Goal: Communication & Community: Share content

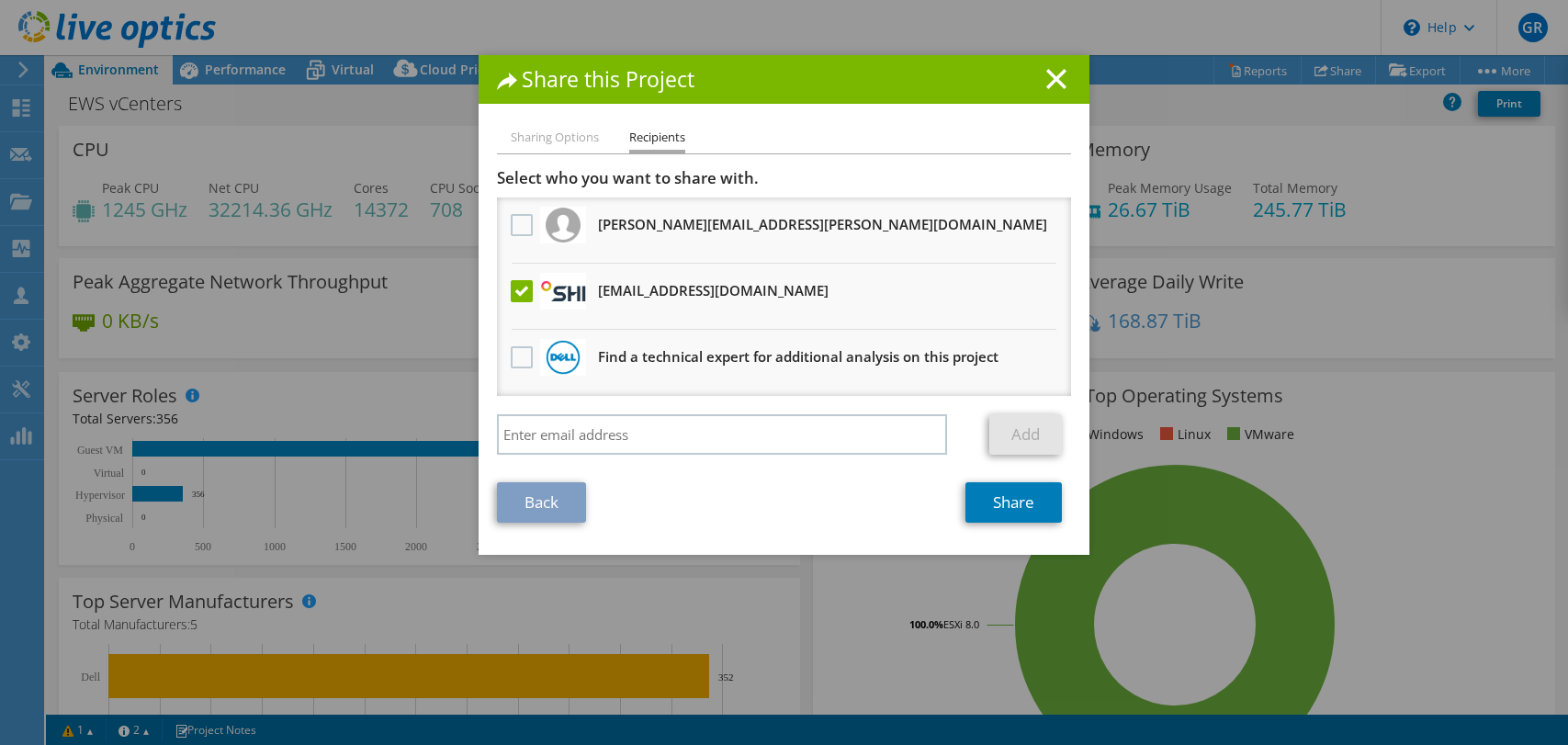
select select "USD"
click at [1002, 499] on link "Share" at bounding box center [1013, 503] width 97 height 41
click at [1058, 77] on icon at bounding box center [1056, 79] width 20 height 20
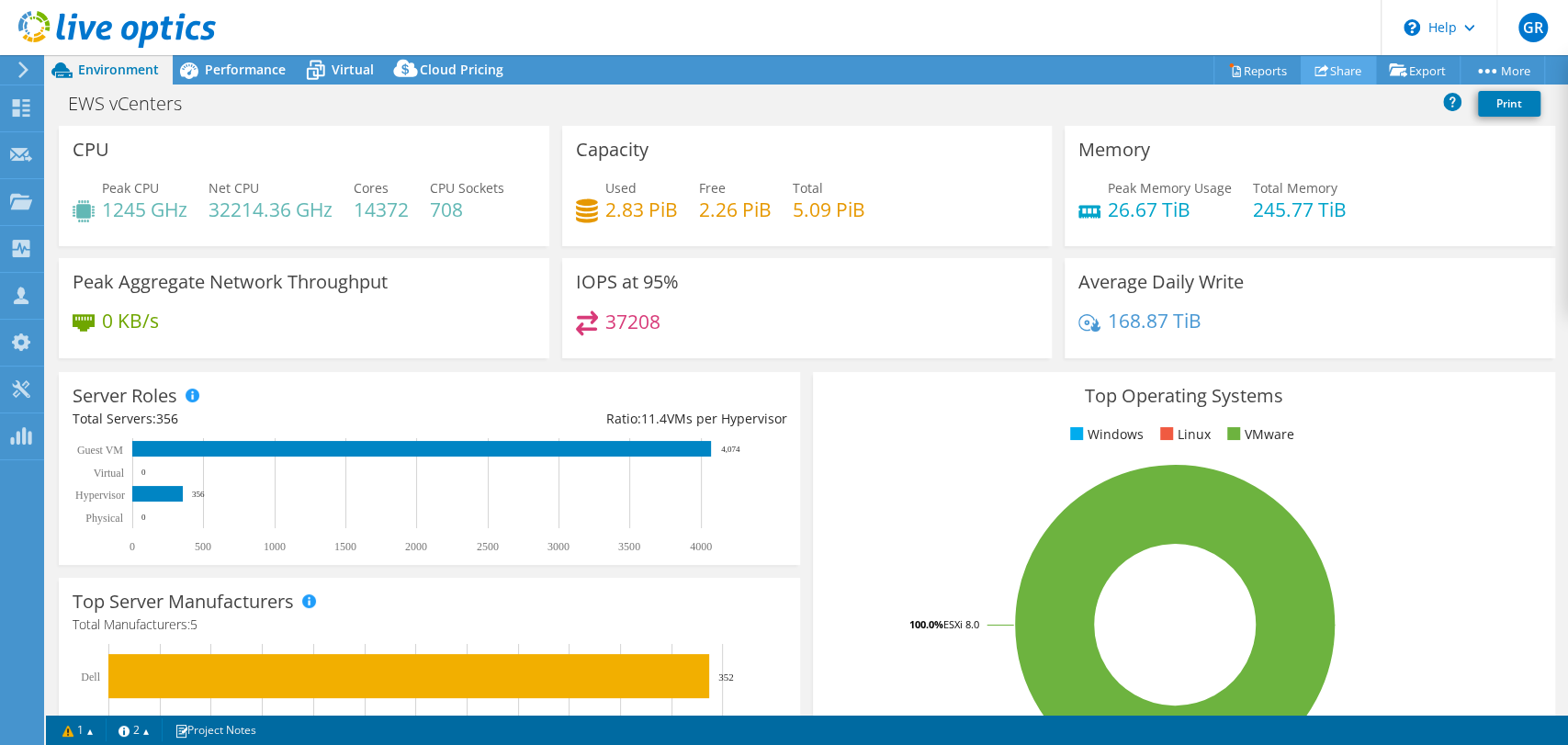
click at [1323, 68] on link "Share" at bounding box center [1338, 70] width 76 height 29
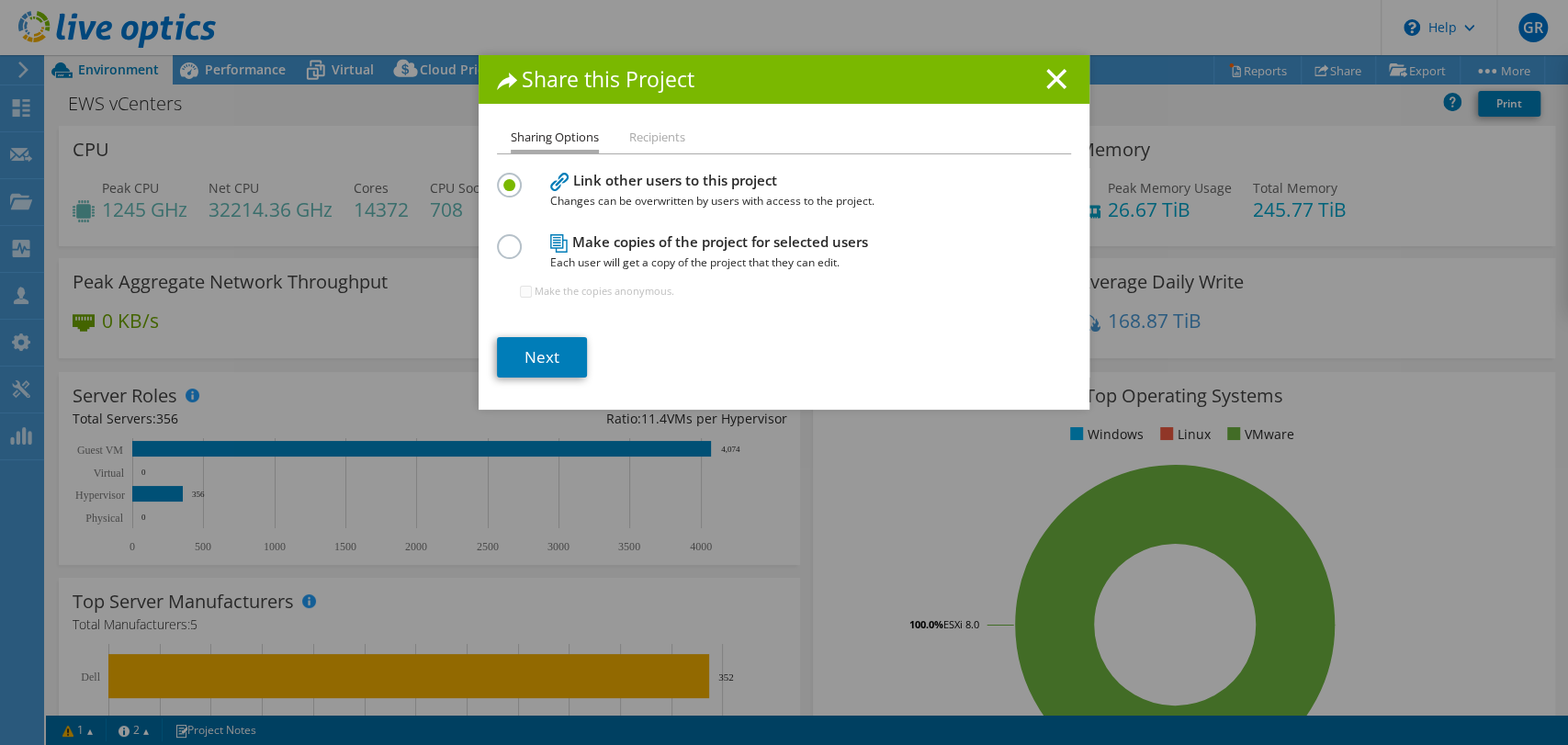
click at [497, 239] on label at bounding box center [513, 236] width 32 height 5
click at [0, 0] on input "radio" at bounding box center [0, 0] width 0 height 0
click at [641, 136] on li "Recipients" at bounding box center [656, 137] width 56 height 23
click at [544, 350] on link "Next" at bounding box center [542, 358] width 90 height 41
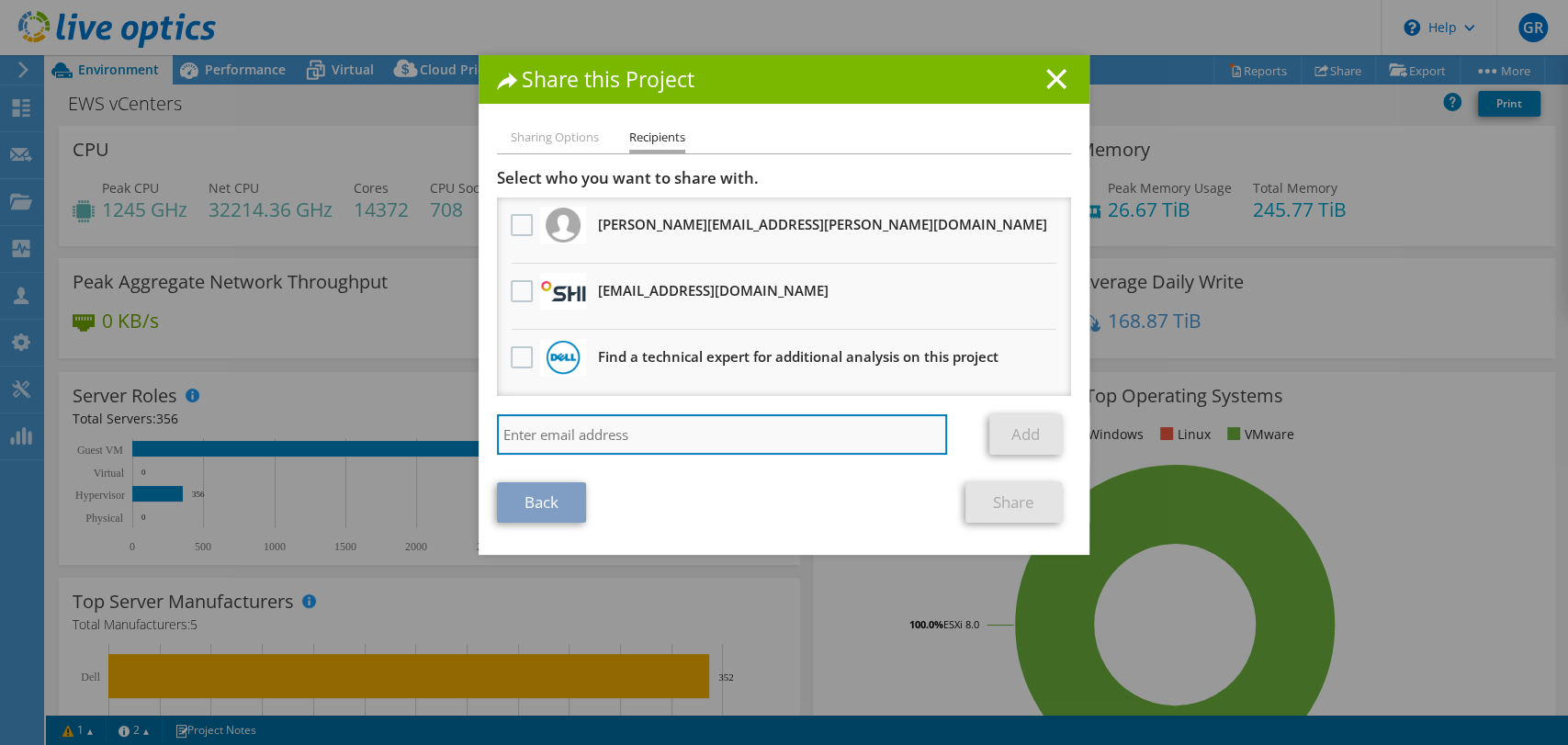
click at [524, 427] on input "search" at bounding box center [722, 434] width 450 height 41
type input "[EMAIL_ADDRESS][DOMAIN_NAME]"
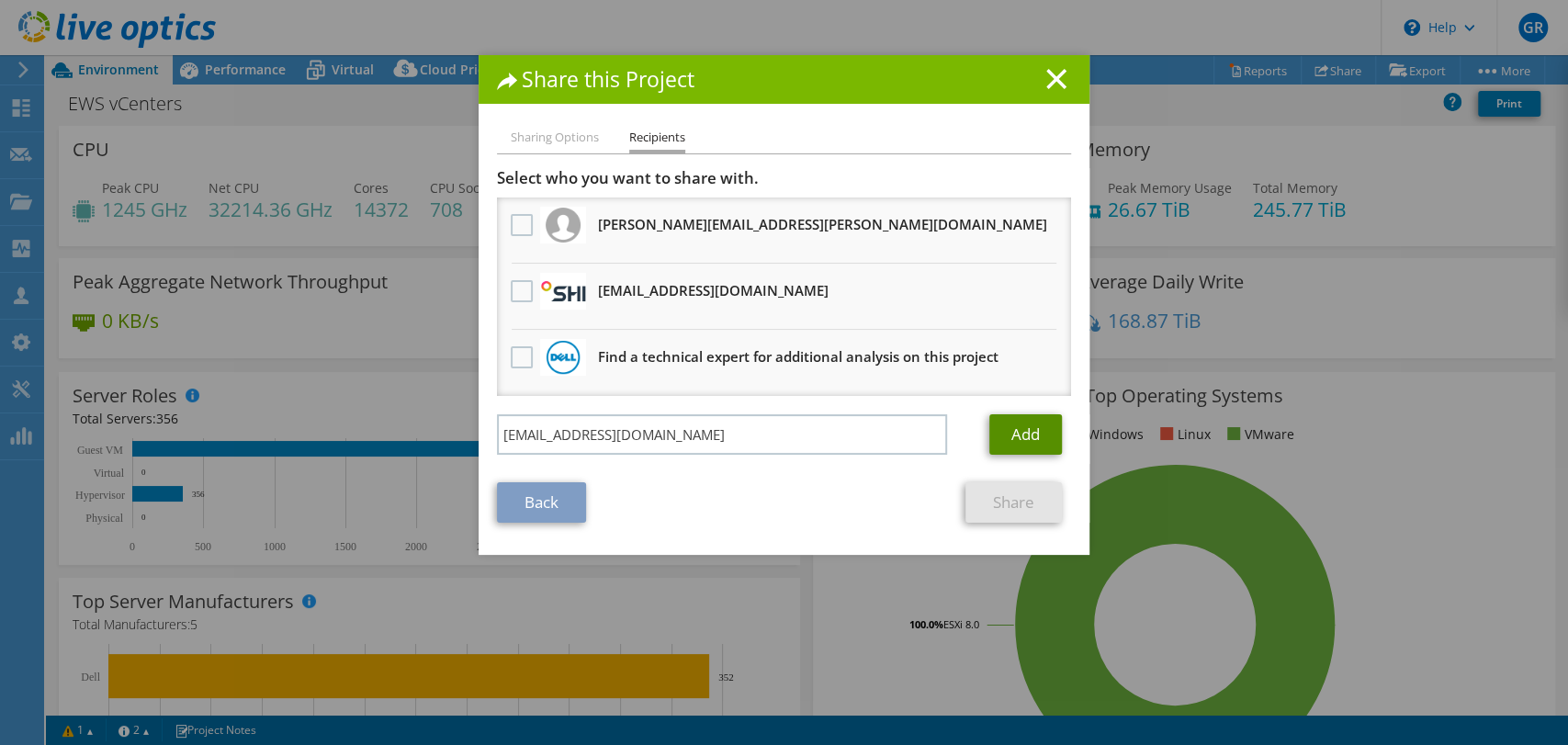
click at [1011, 426] on link "Add" at bounding box center [1025, 434] width 73 height 41
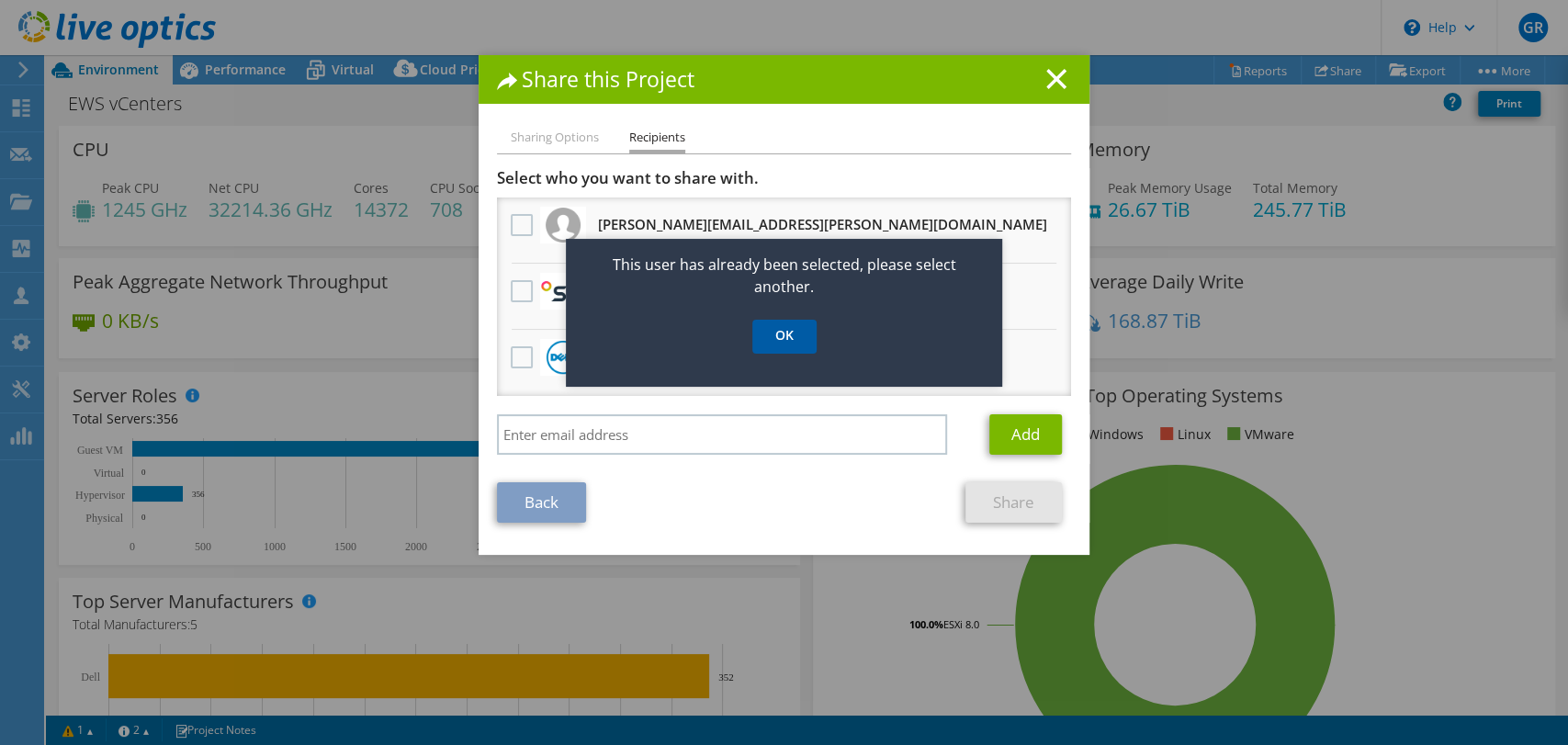
click at [779, 331] on link "OK" at bounding box center [784, 337] width 65 height 34
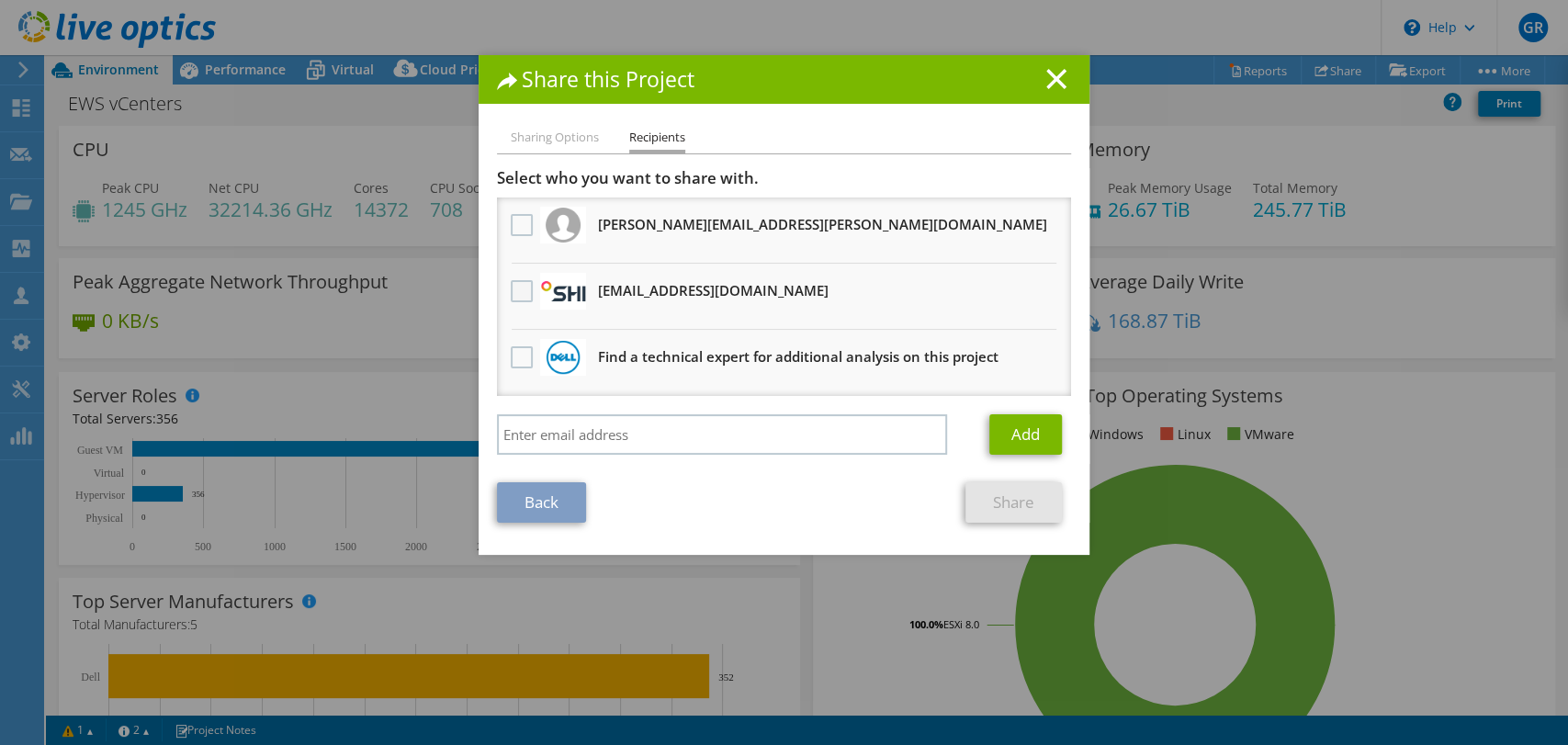
click at [516, 288] on label at bounding box center [524, 291] width 27 height 22
click at [0, 0] on input "checkbox" at bounding box center [0, 0] width 0 height 0
click at [989, 501] on link "Share" at bounding box center [1013, 503] width 97 height 41
